Goal: Find specific page/section: Find specific page/section

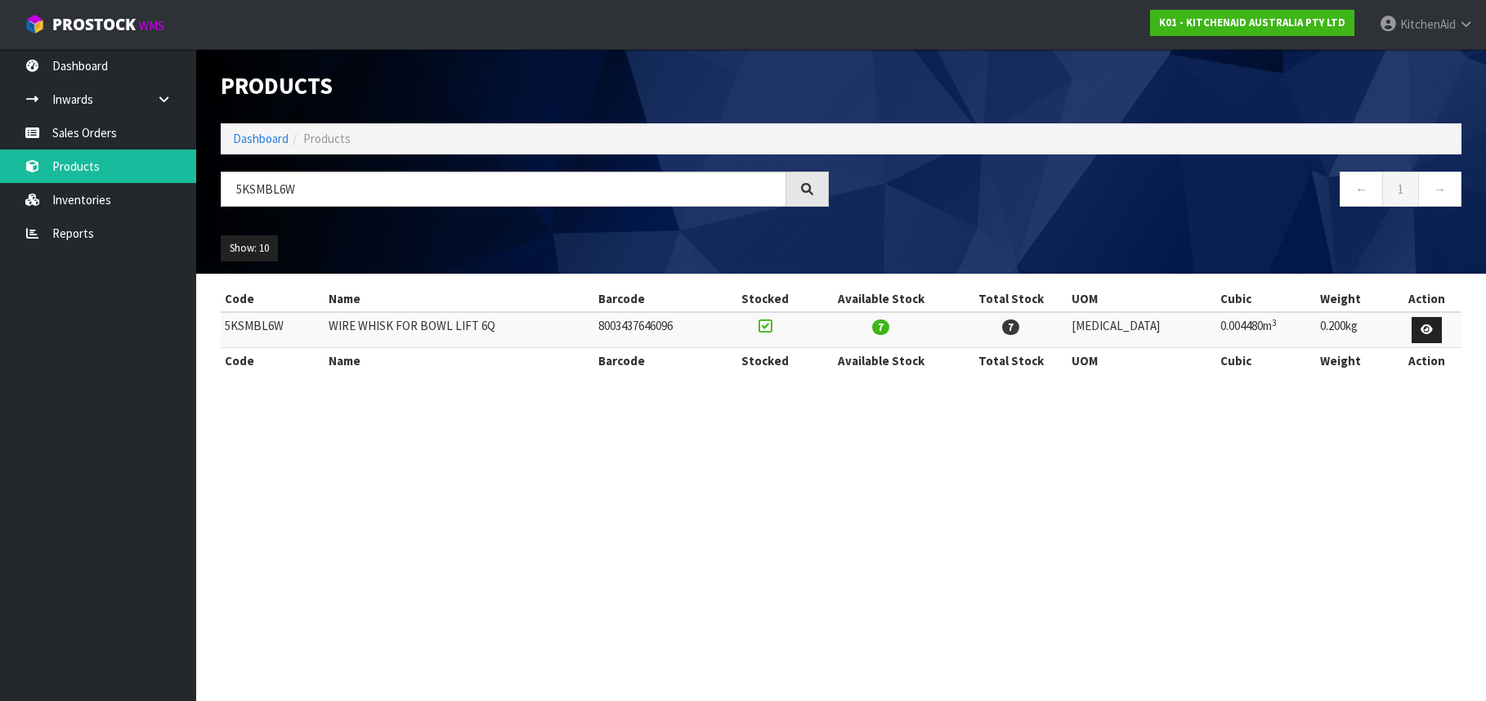
click at [258, 190] on input "5KSMBL6W" at bounding box center [504, 189] width 566 height 35
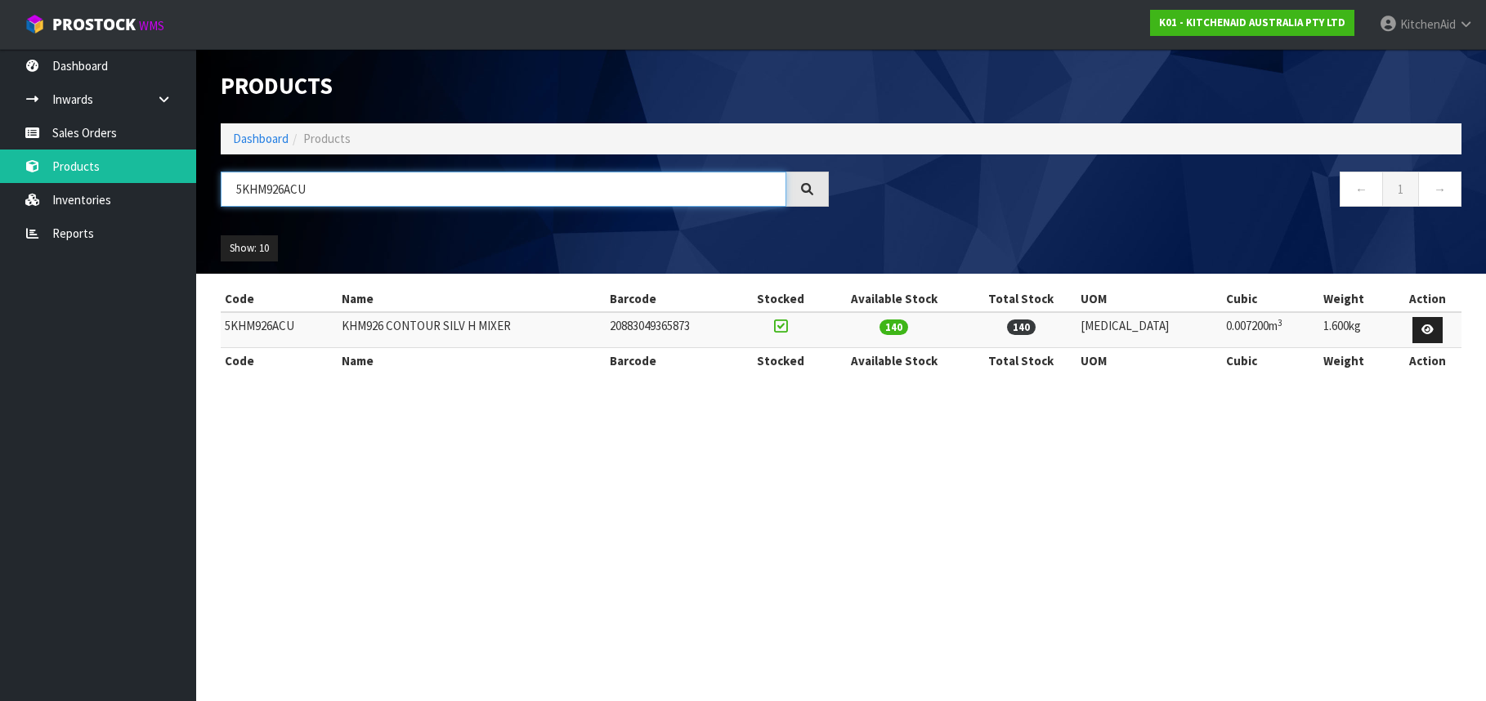
click at [259, 198] on input "5KHM926ACU" at bounding box center [504, 189] width 566 height 35
paste input "EK1701ASX"
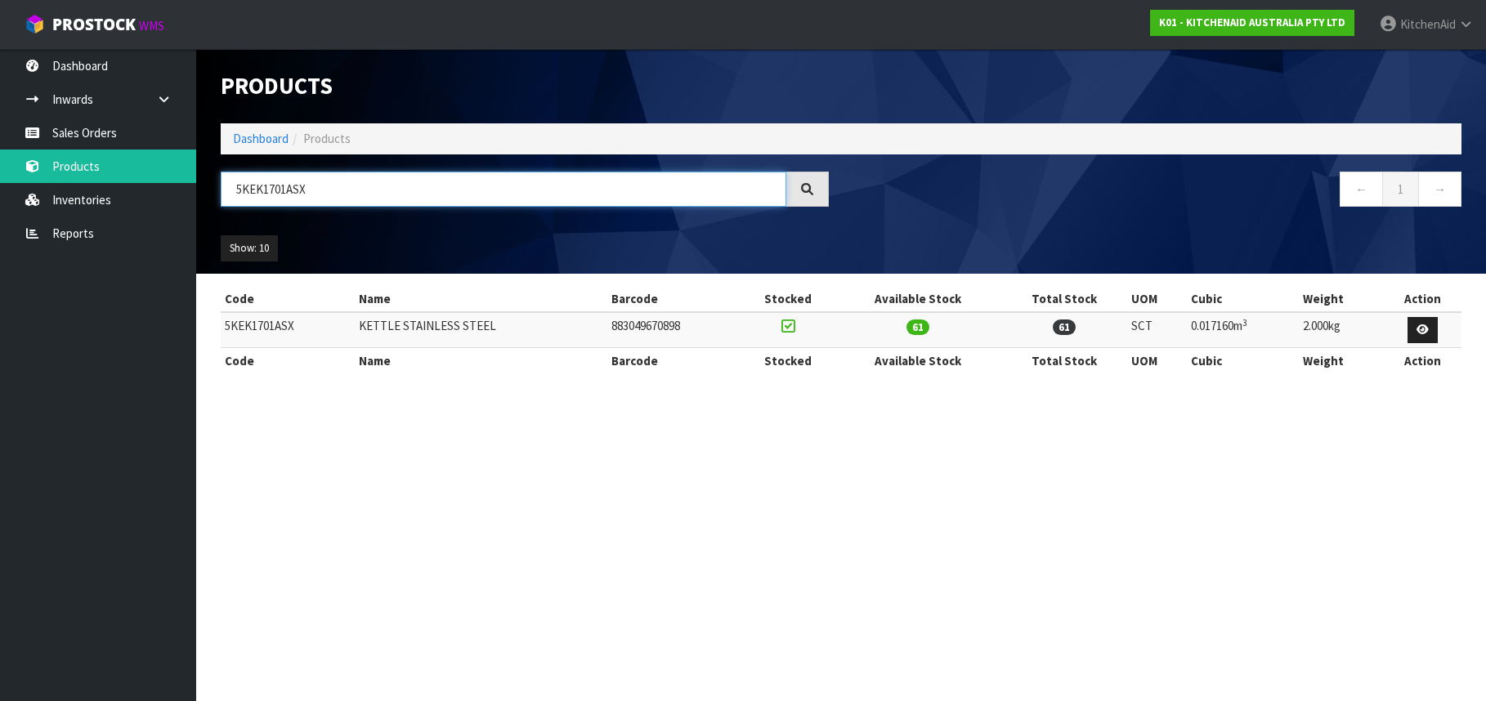
click at [253, 190] on input "5KEK1701ASX" at bounding box center [504, 189] width 566 height 35
paste input "MT2109ABM"
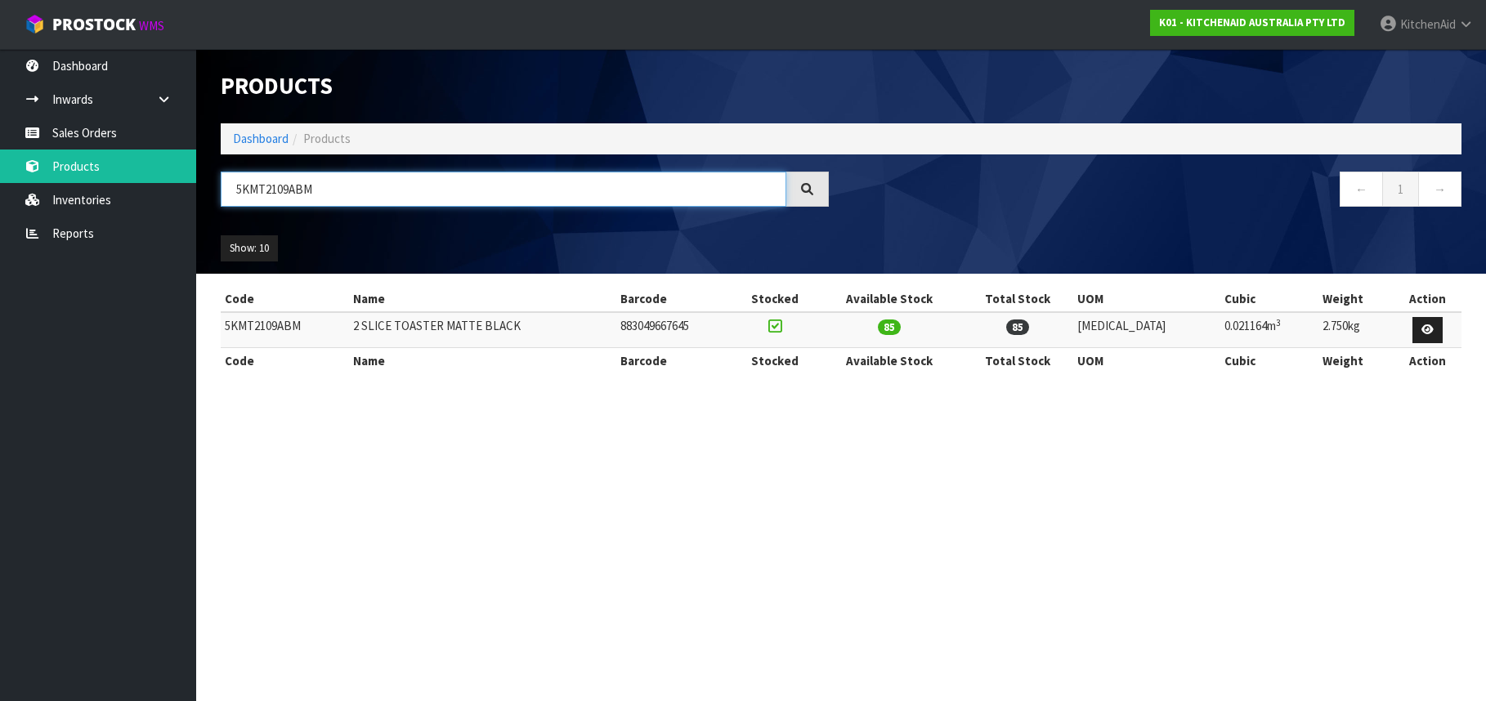
click at [259, 181] on input "5KMT2109ABM" at bounding box center [504, 189] width 566 height 35
paste input "4109ASX"
click at [258, 194] on input "5KMT4109ASX" at bounding box center [504, 189] width 566 height 35
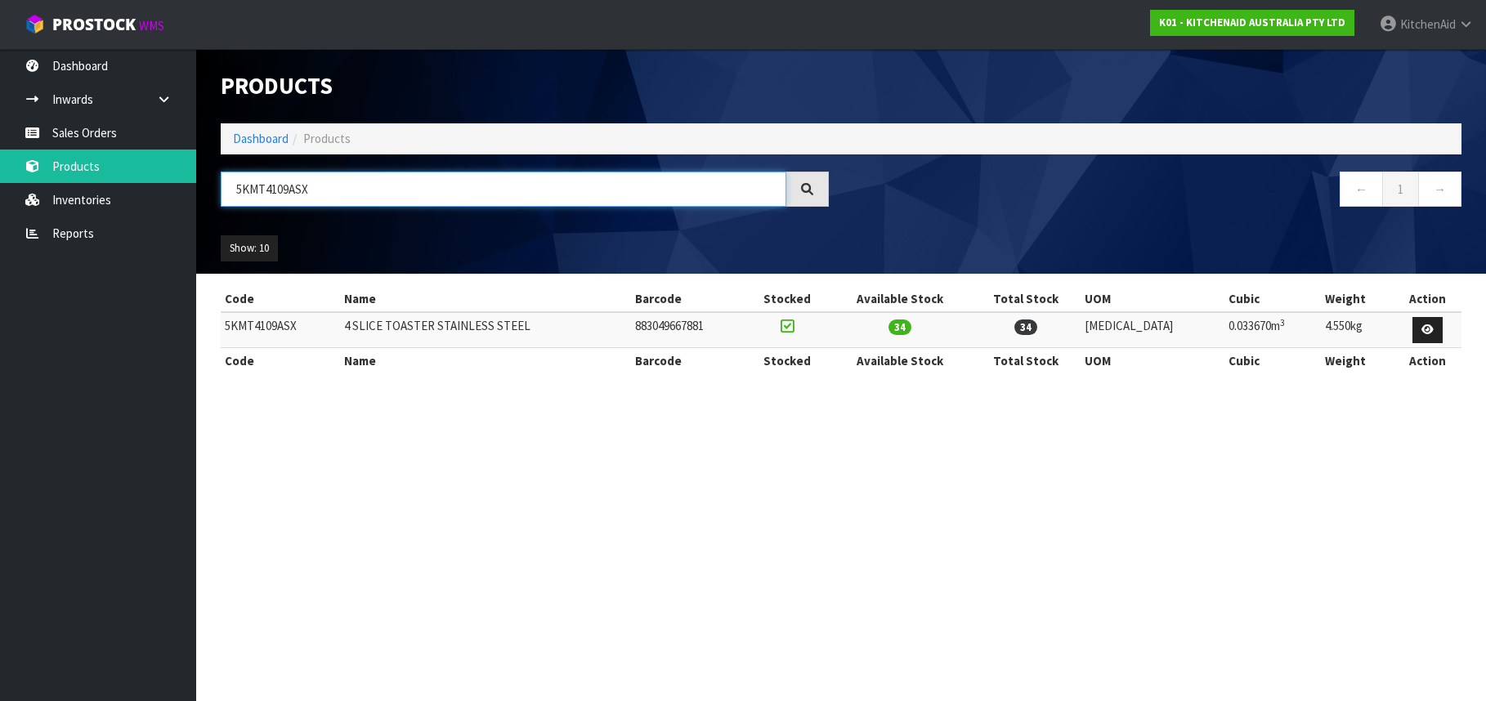
paste input "SBR200ABM"
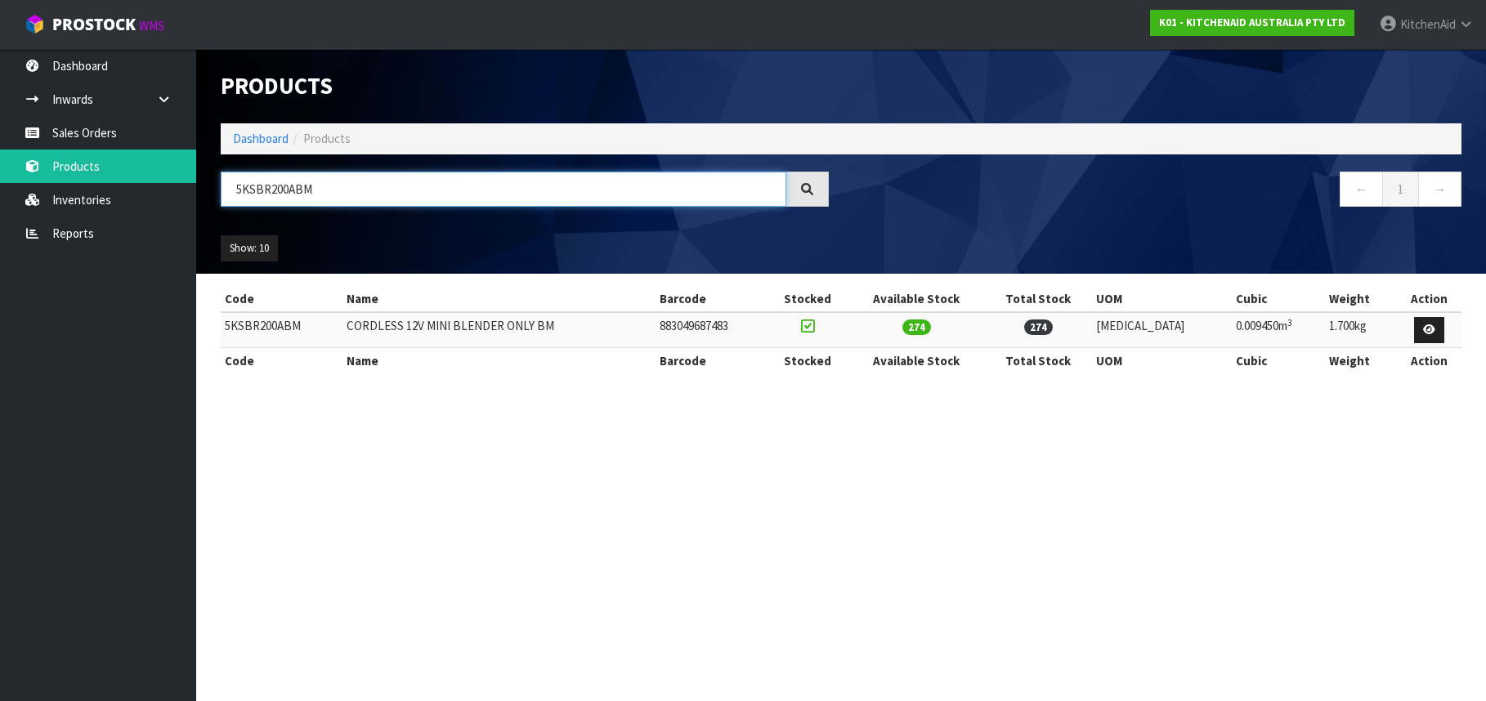
click at [249, 198] on input "5KSBR200ABM" at bounding box center [504, 189] width 566 height 35
paste input "RB12A"
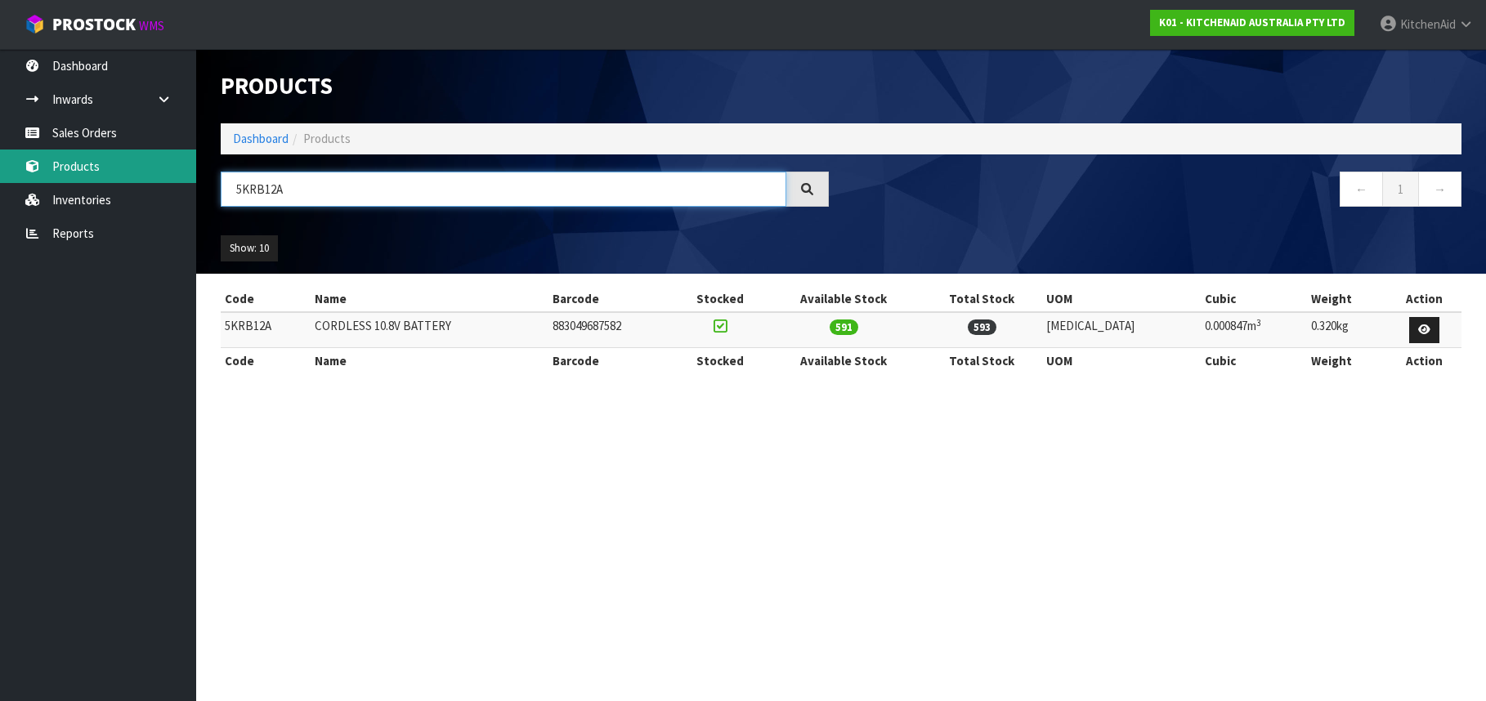
type input "5KRB12A"
